Goal: Information Seeking & Learning: Learn about a topic

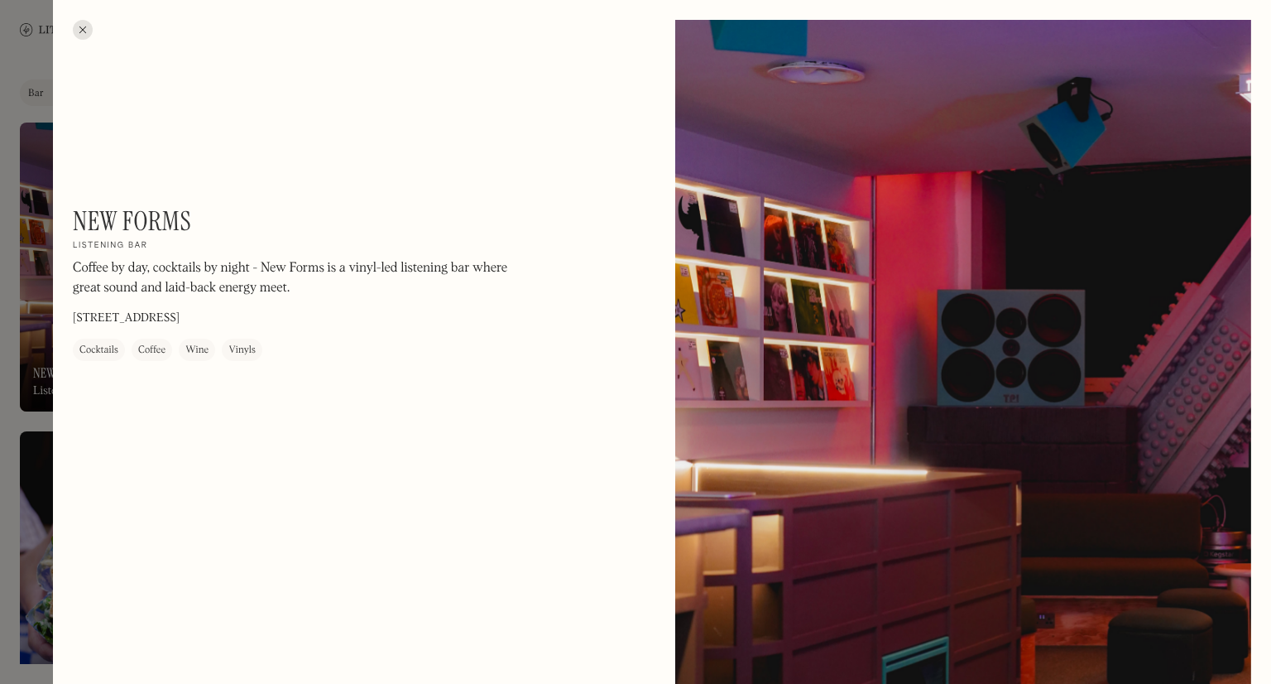
scroll to position [1891, 0]
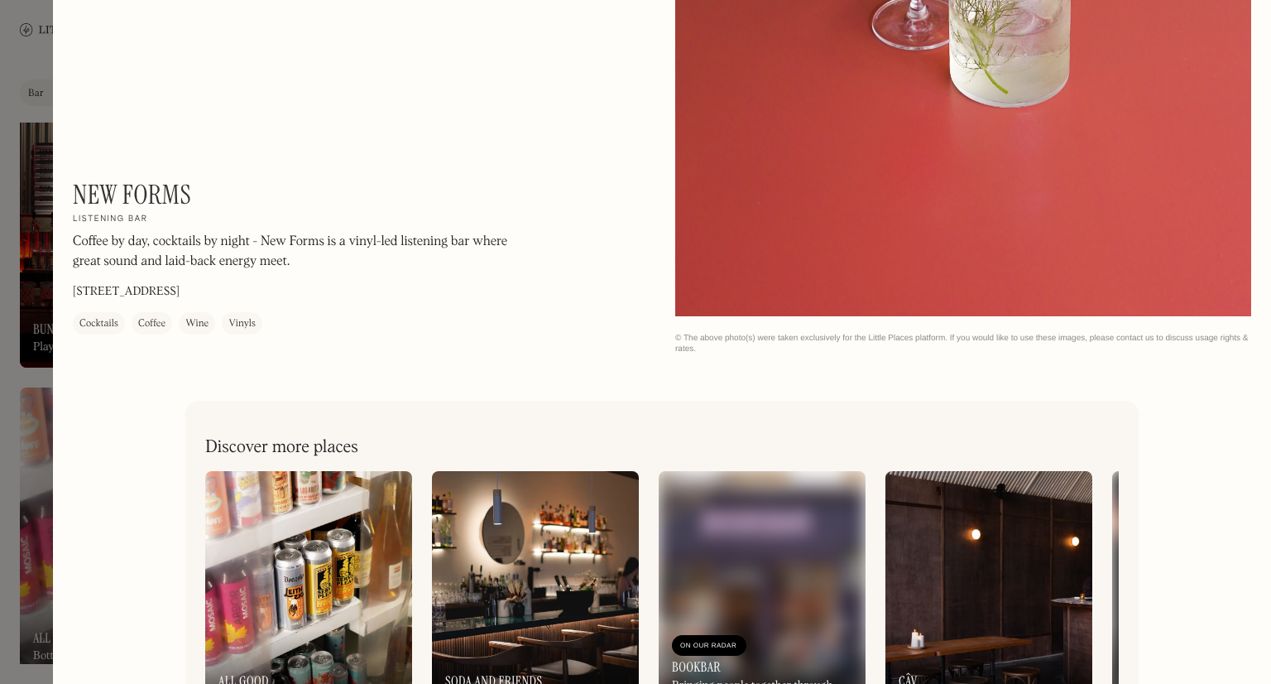
click at [654, 429] on div "Discover more places" at bounding box center [662, 439] width 914 height 37
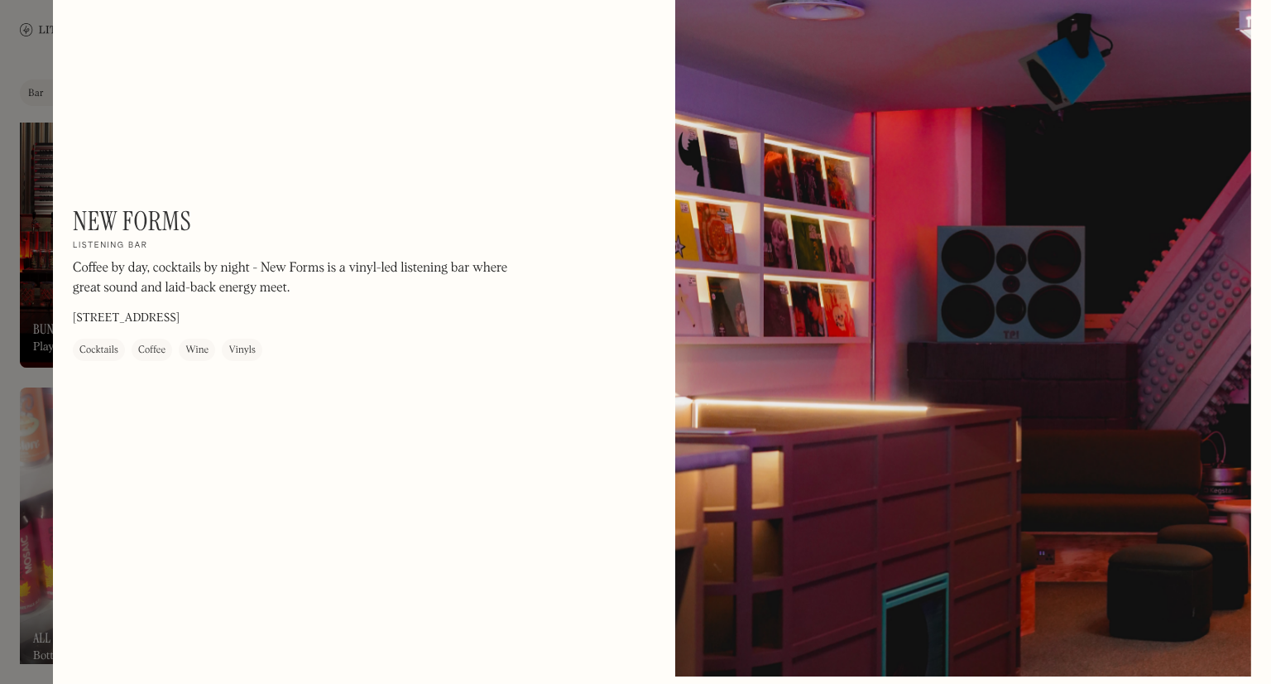
scroll to position [0, 0]
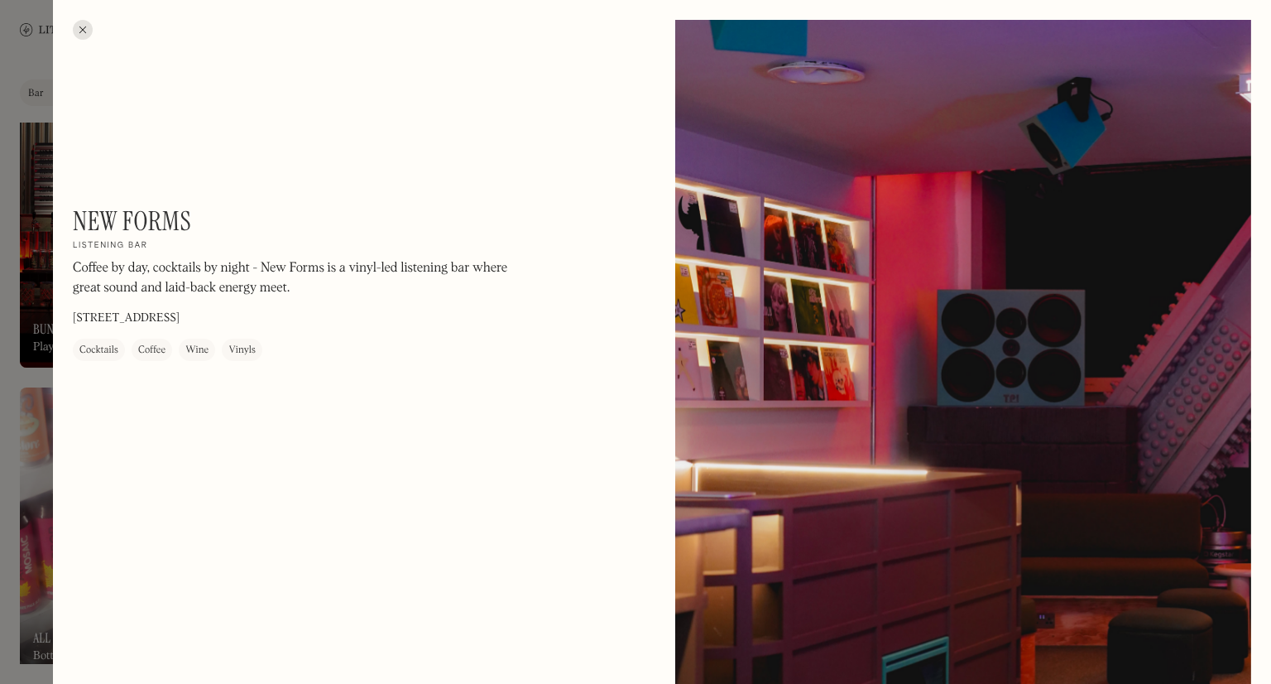
click at [80, 29] on div at bounding box center [83, 30] width 20 height 20
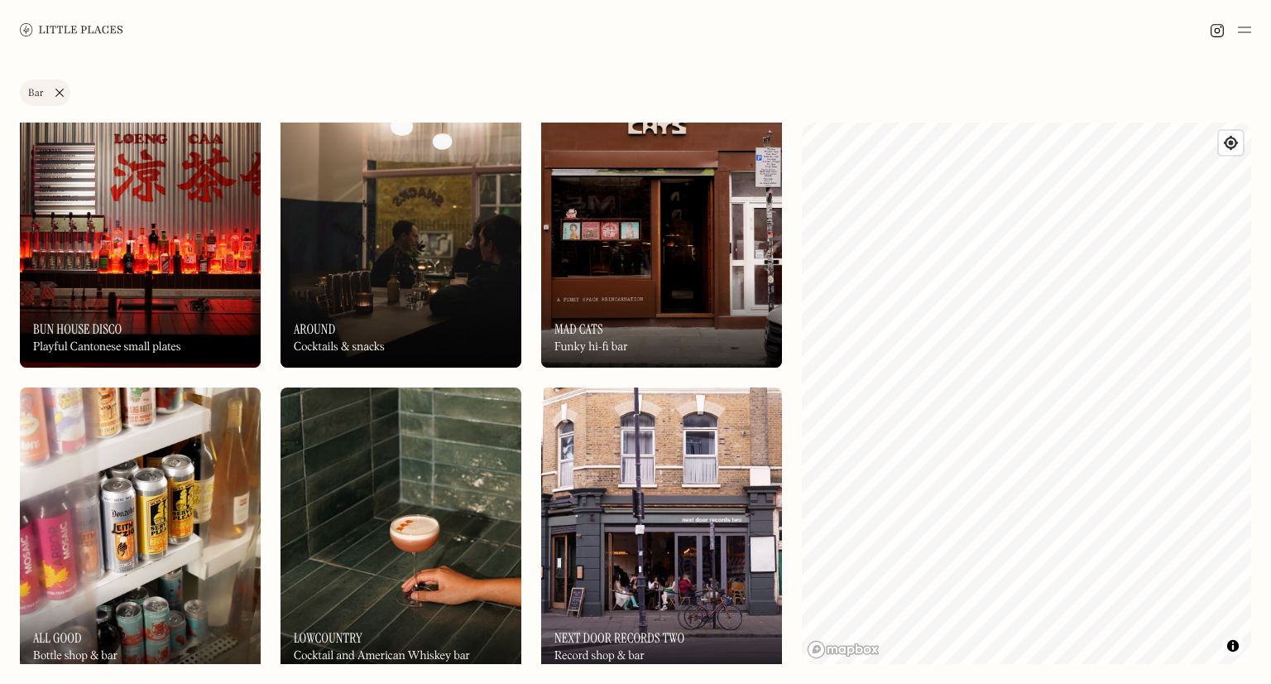
click at [440, 277] on div "On Our Radar Around Cocktails & snacks" at bounding box center [401, 321] width 241 height 91
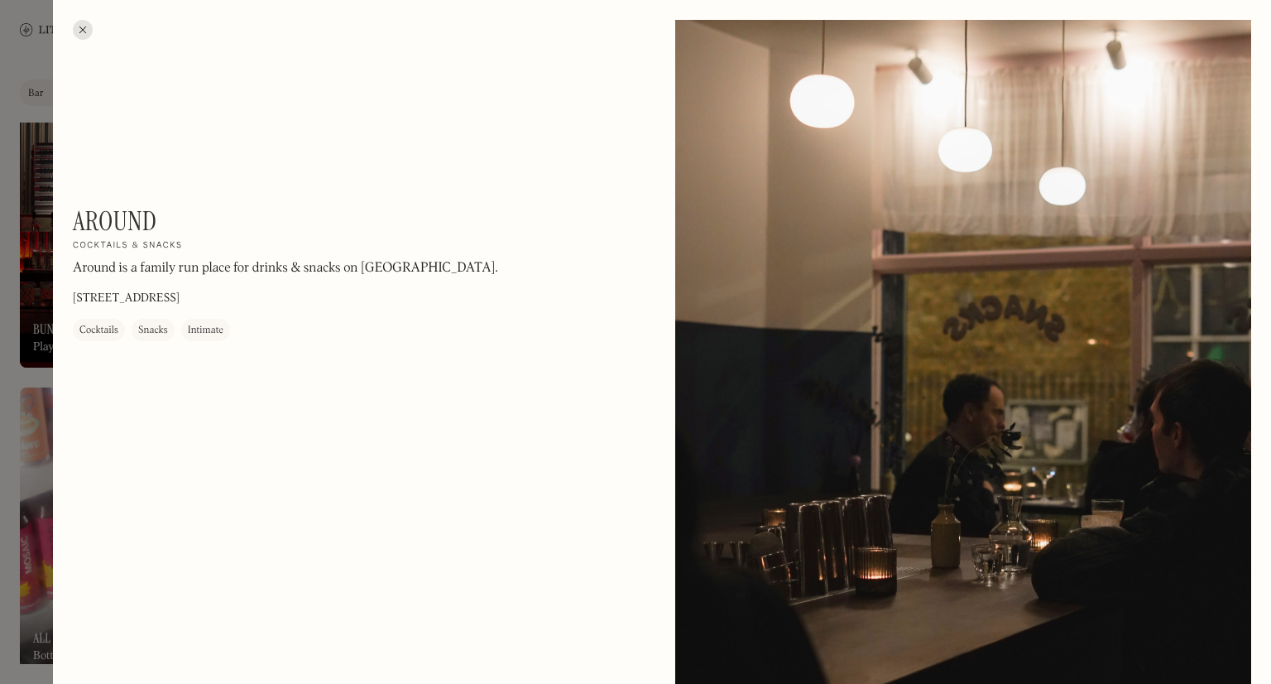
click at [88, 23] on div at bounding box center [83, 30] width 20 height 20
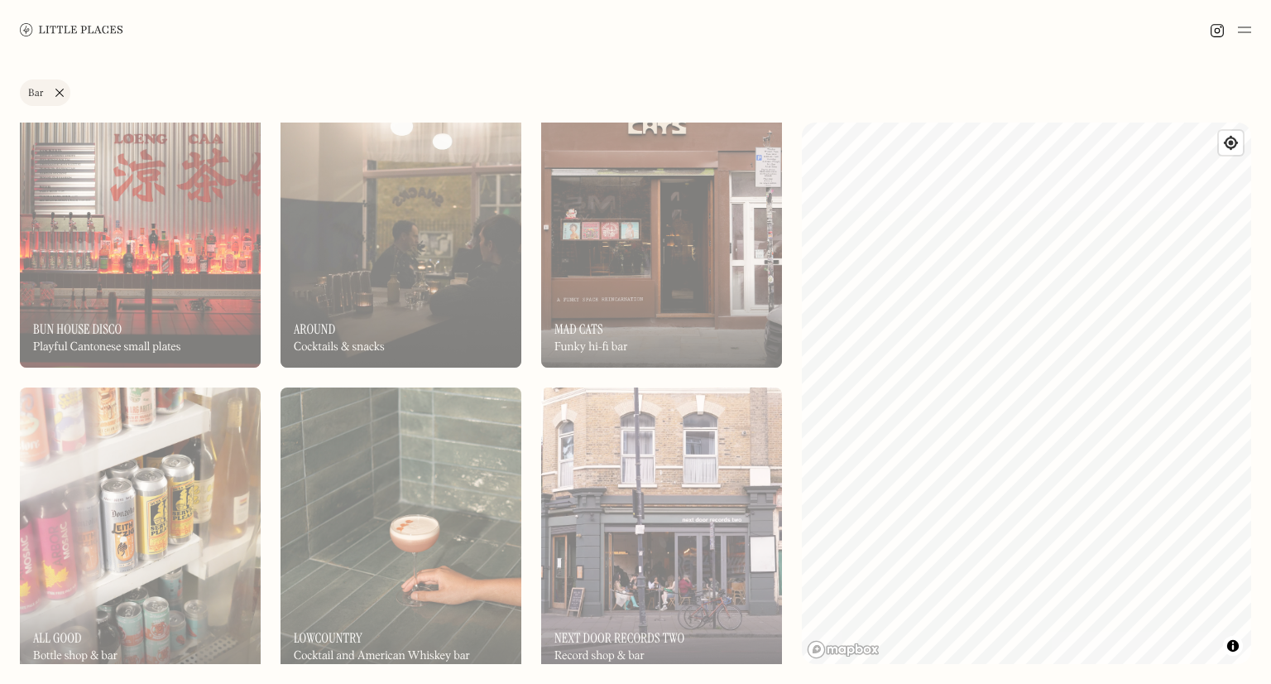
click at [517, 88] on div "Label Bar Wine bar Restaurant Coffee shop Bakery Deli Bar Taproom Bottle shop B…" at bounding box center [636, 95] width 1232 height 33
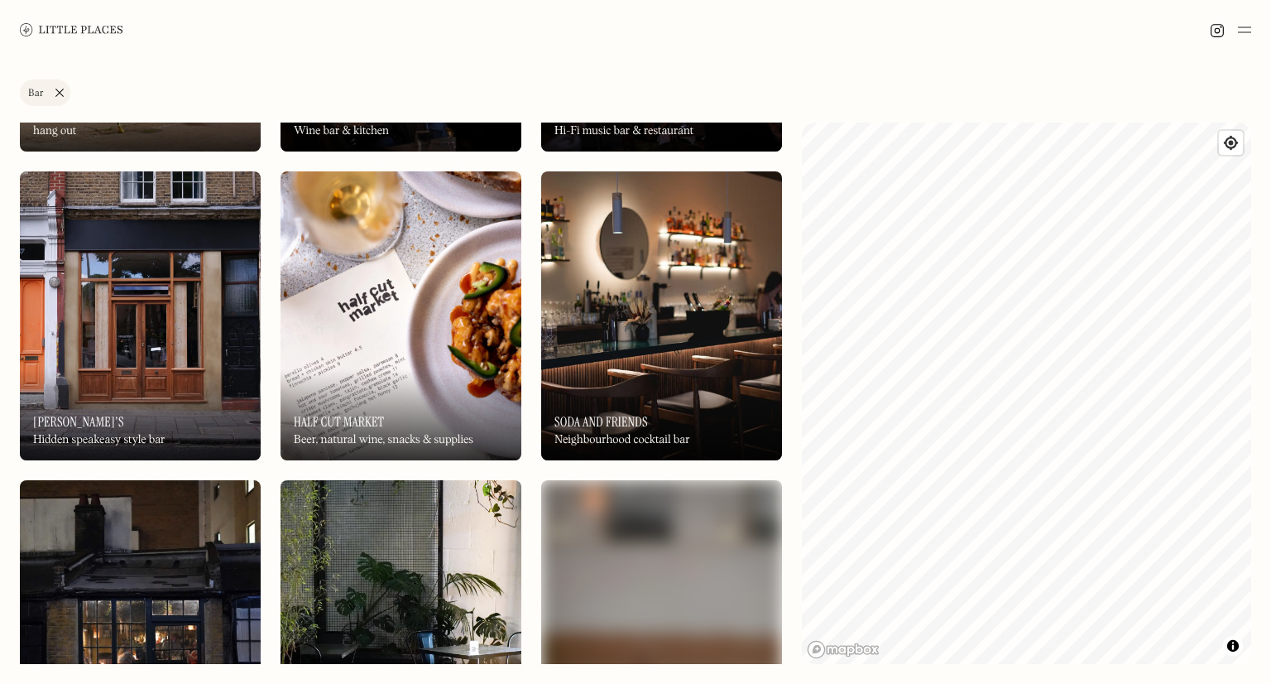
scroll to position [2814, 0]
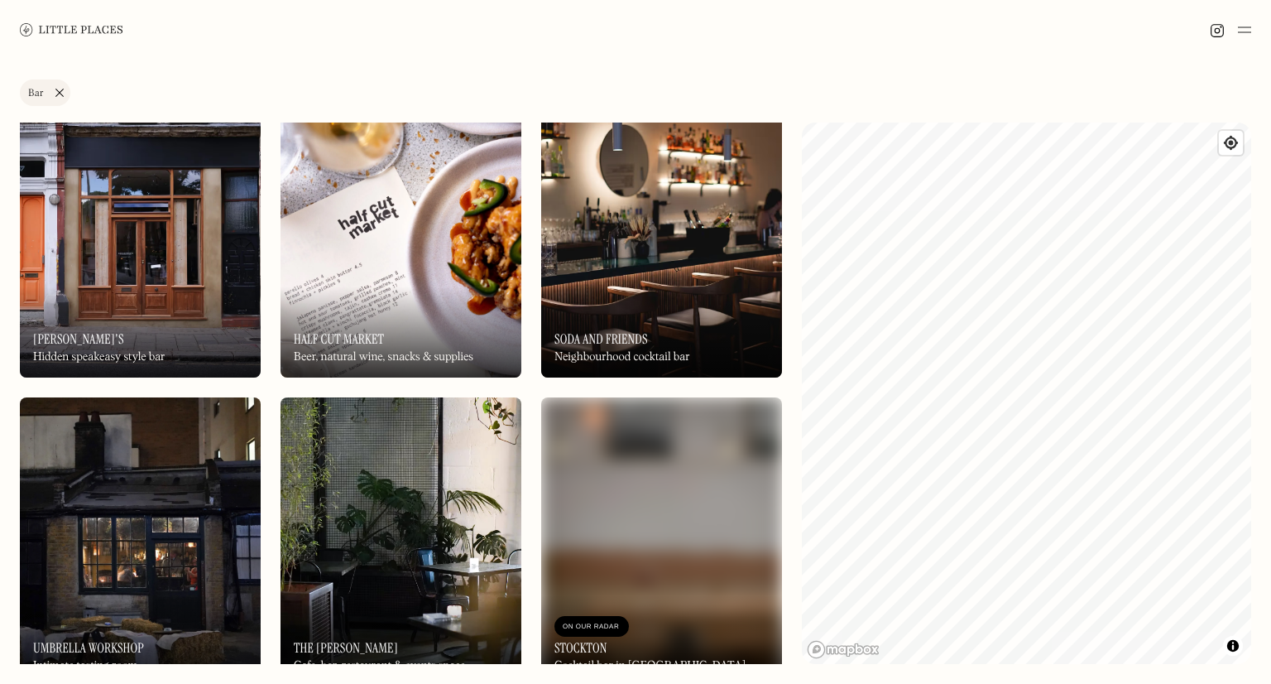
click at [90, 277] on img at bounding box center [140, 233] width 241 height 289
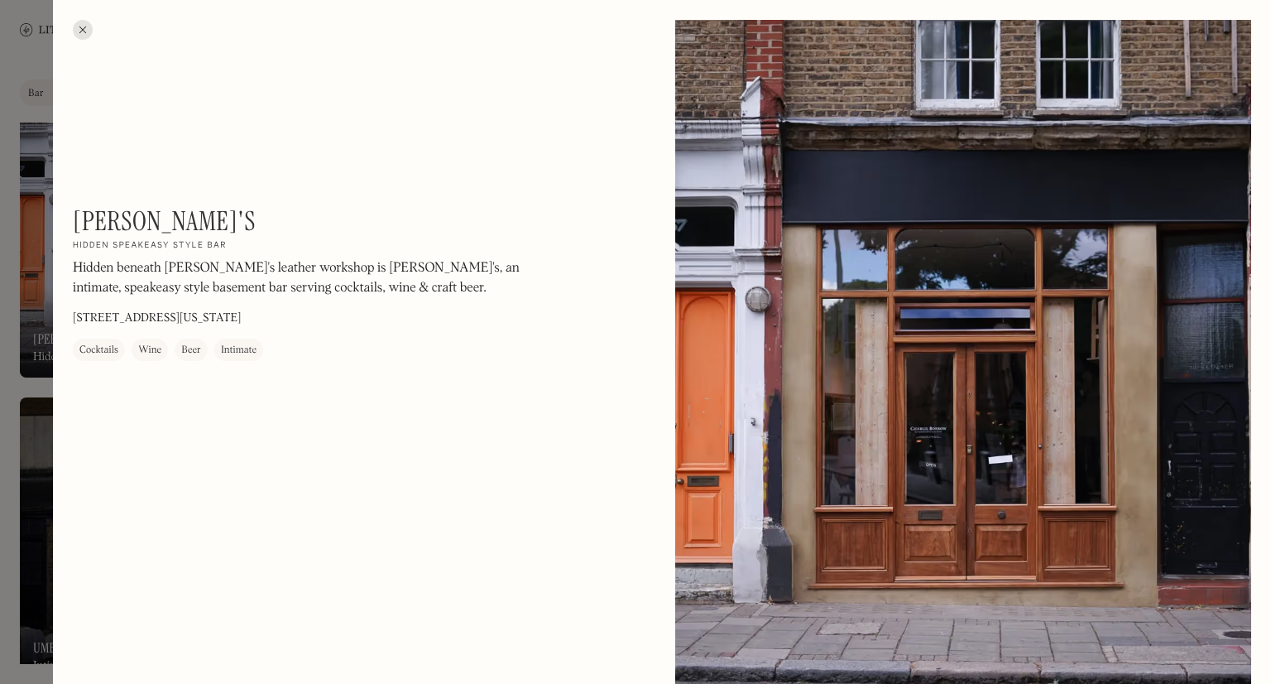
click at [84, 31] on div at bounding box center [83, 30] width 20 height 20
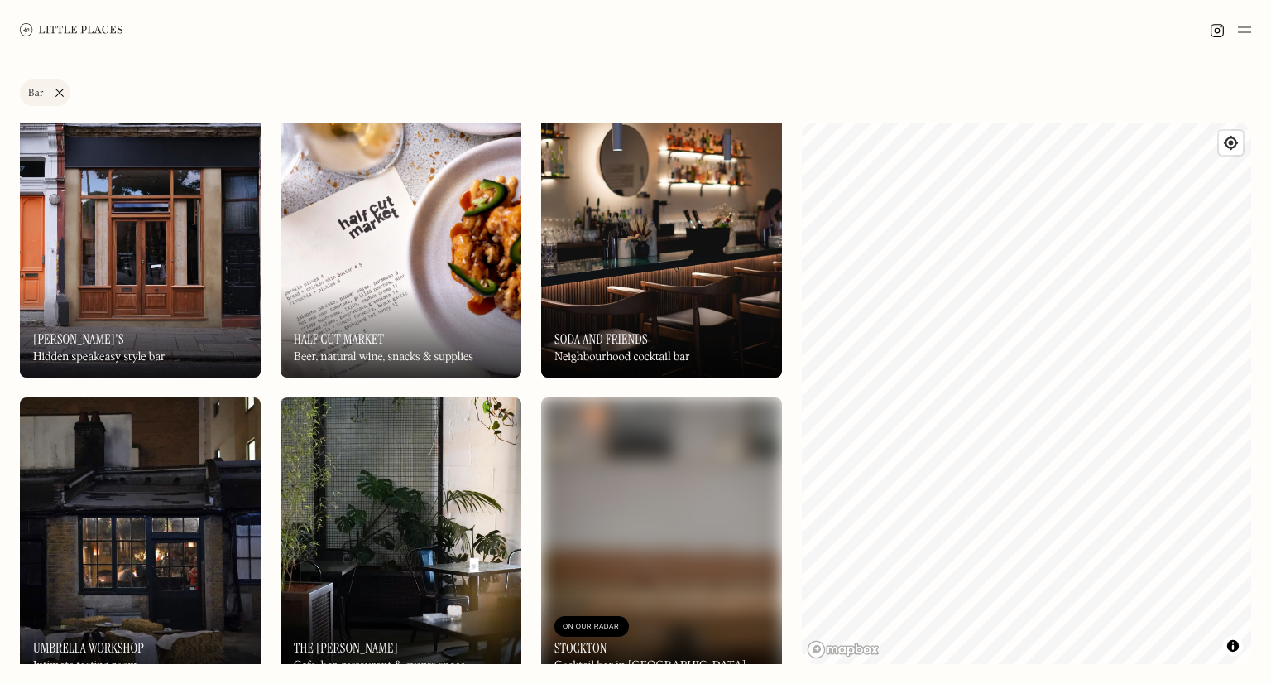
click at [267, 142] on div "On Our Radar New Forms Listening bar On Our Radar New Forms Listening bar On Ou…" at bounding box center [401, 78] width 762 height 5540
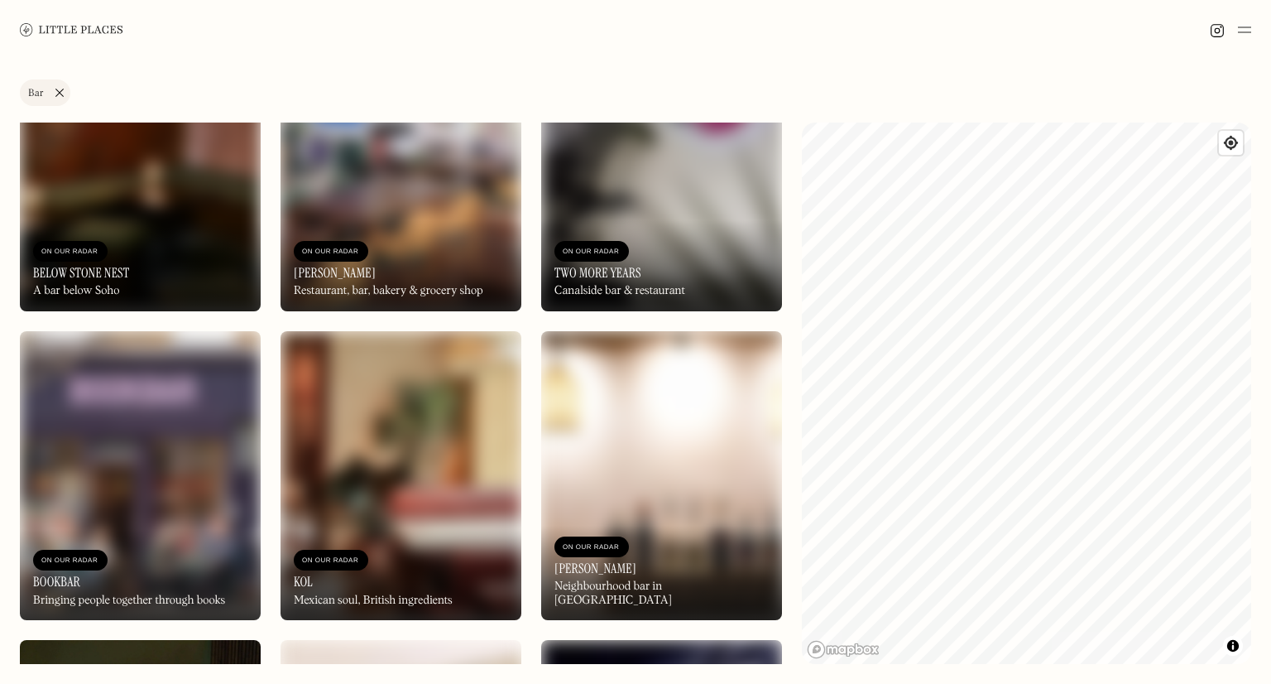
scroll to position [3808, 0]
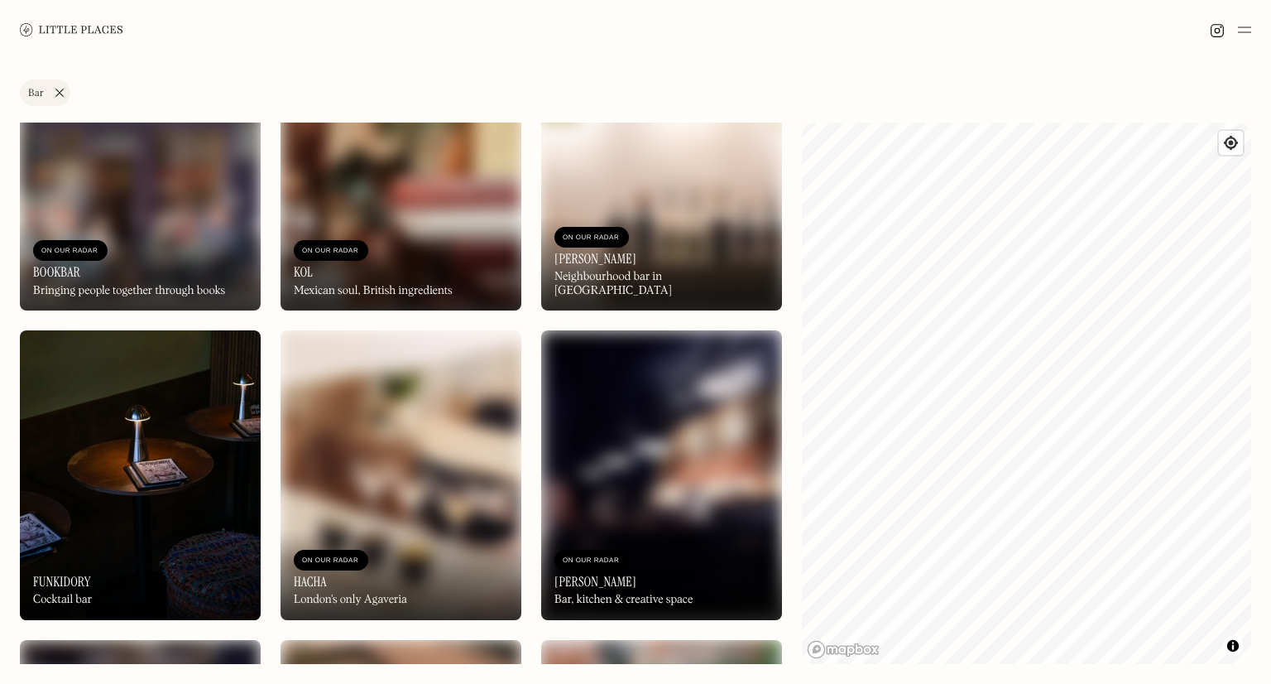
click at [199, 502] on img at bounding box center [140, 474] width 241 height 289
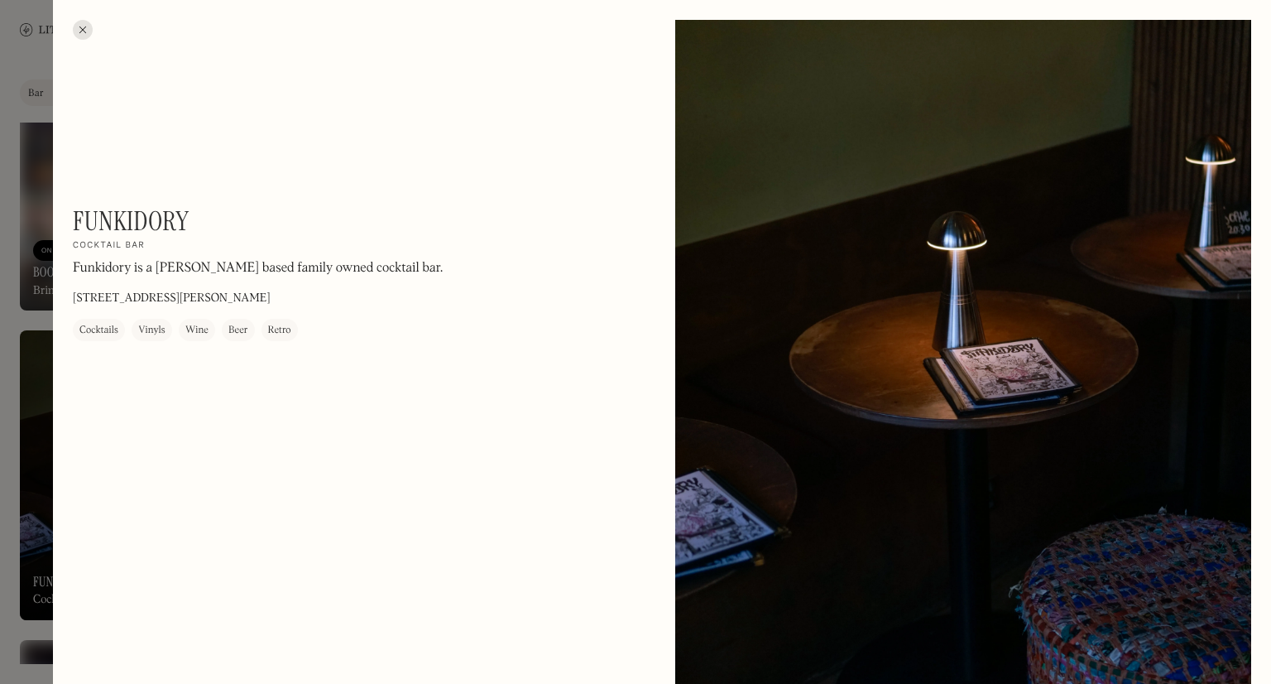
click at [142, 219] on h1 "Funkidory" at bounding box center [131, 220] width 116 height 31
click at [143, 215] on h1 "Funkidory" at bounding box center [131, 220] width 116 height 31
click at [144, 213] on h1 "Funkidory" at bounding box center [131, 220] width 116 height 31
click at [142, 213] on h1 "Funkidory" at bounding box center [131, 220] width 116 height 31
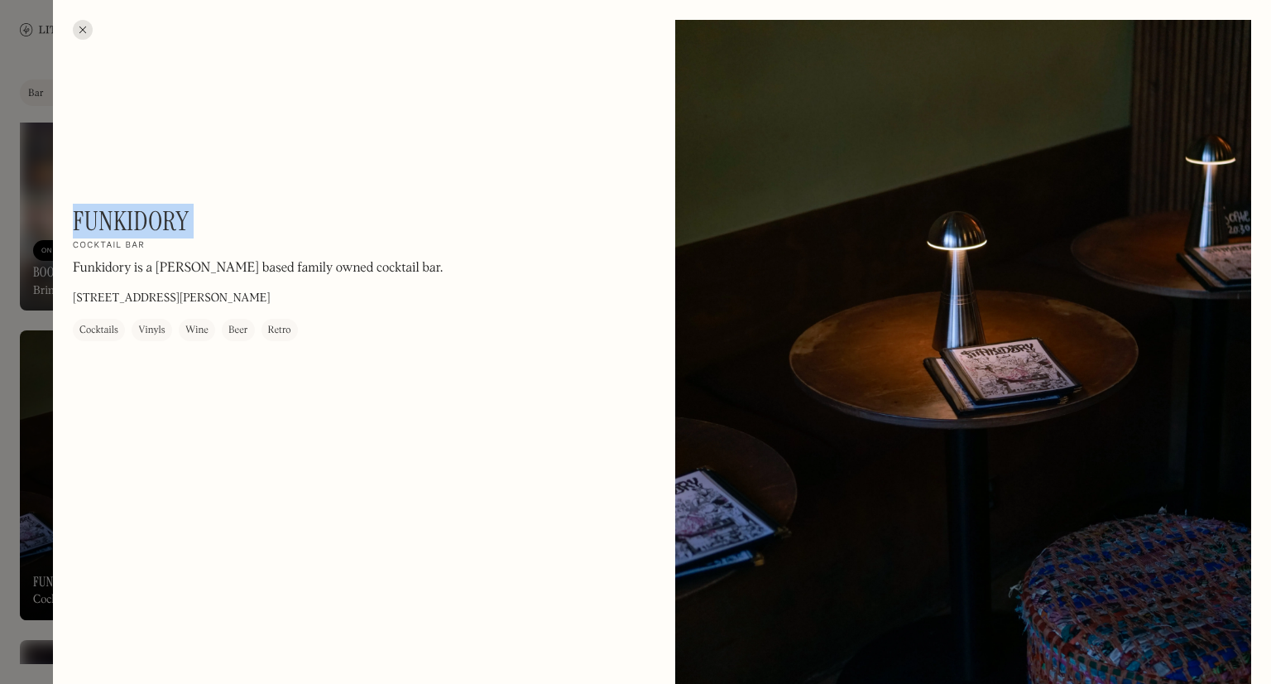
copy div "Funkidory On Our Radar"
